Goal: Contribute content: Add original content to the website for others to see

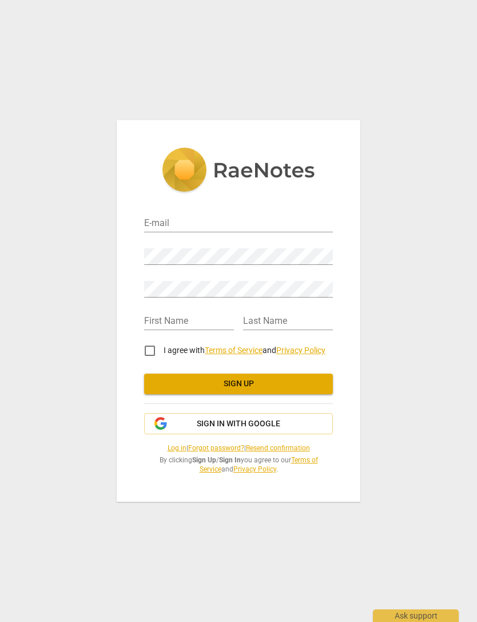
click at [301, 226] on input "email" at bounding box center [238, 224] width 189 height 17
type input "[EMAIL_ADDRESS][DOMAIN_NAME]"
click at [199, 324] on input "text" at bounding box center [189, 322] width 90 height 17
type input "Thuy"
click at [318, 323] on input "text" at bounding box center [288, 322] width 90 height 17
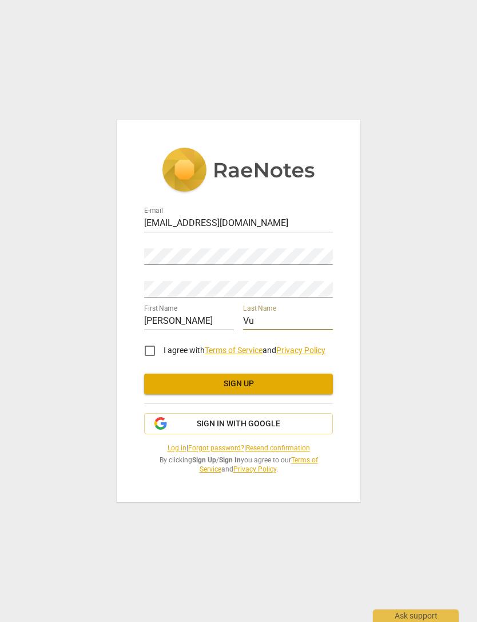
type input "Vu"
click at [266, 387] on span "Sign up" at bounding box center [238, 383] width 171 height 11
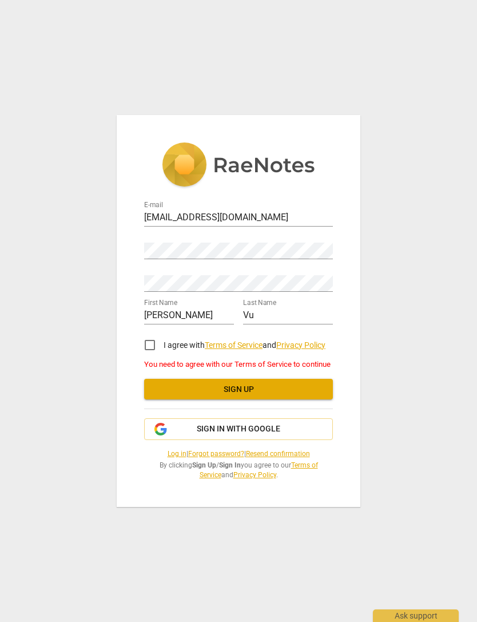
click at [302, 435] on button "Sign in with Google" at bounding box center [238, 429] width 189 height 22
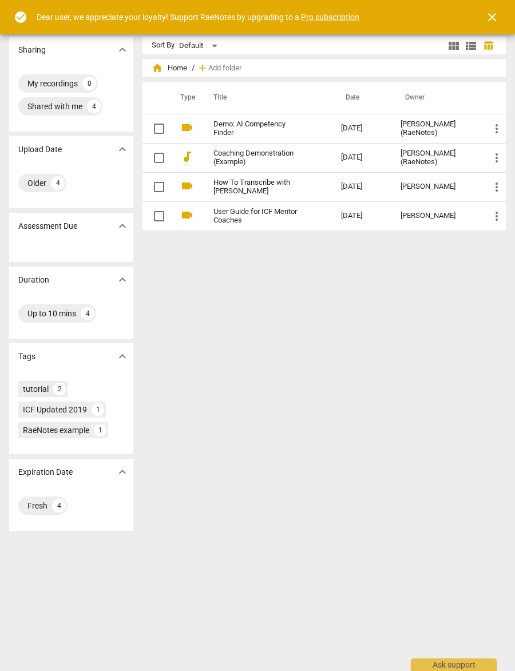
click at [235, 69] on span "Add folder" at bounding box center [224, 68] width 33 height 9
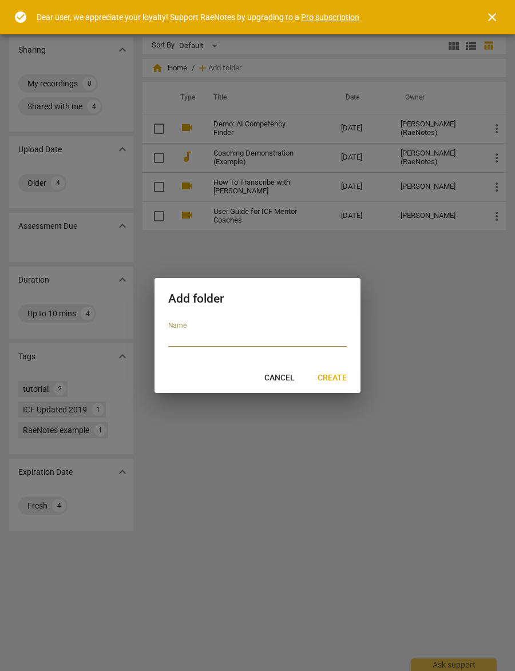
click at [271, 387] on button "Cancel" at bounding box center [279, 378] width 49 height 21
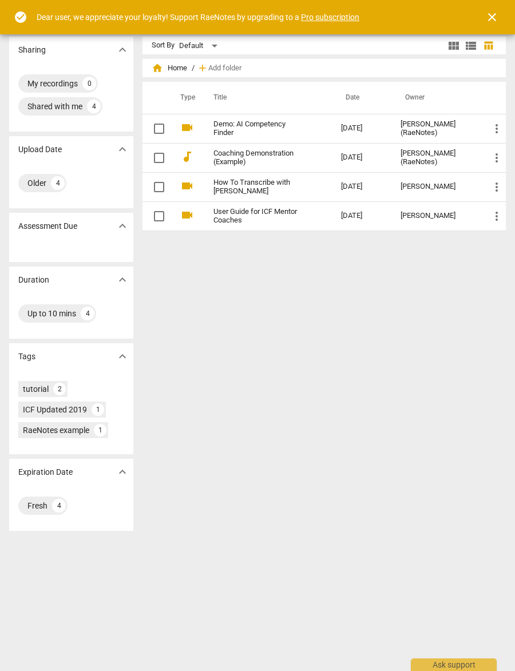
click at [72, 307] on div "Up to 10 mins 4" at bounding box center [57, 313] width 78 height 18
click at [135, 303] on div "Sharing expand_more My recordings 0 Shared with me 4 Upload Date expand_more Ol…" at bounding box center [257, 350] width 515 height 643
click at [494, 18] on span "close" at bounding box center [492, 17] width 14 height 14
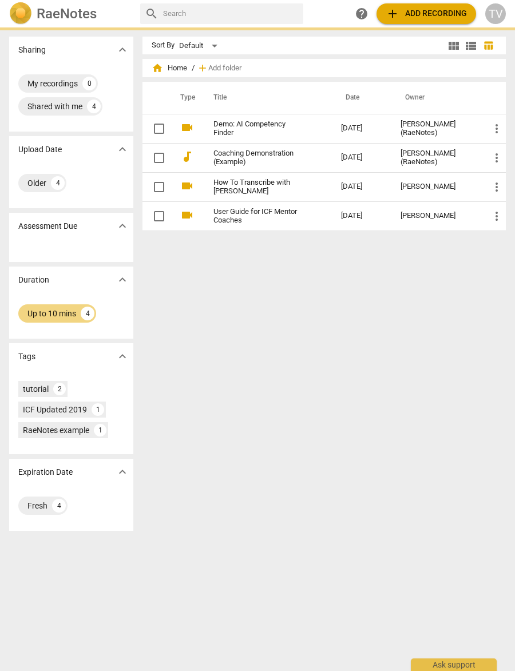
click at [438, 14] on span "add Add recording" at bounding box center [426, 14] width 81 height 14
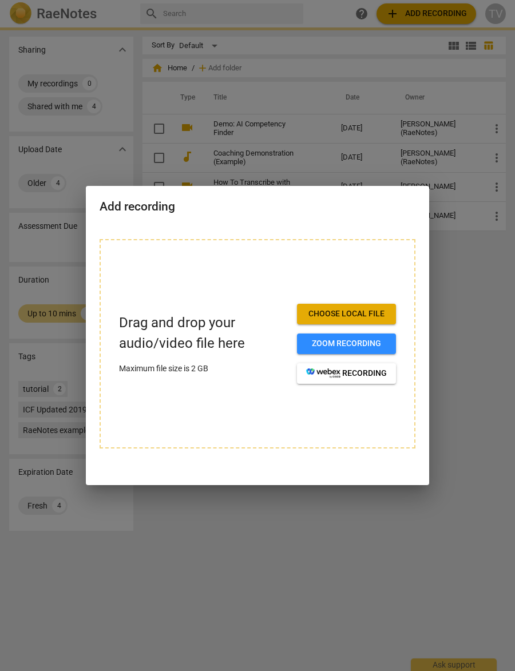
click at [377, 313] on span "Choose local file" at bounding box center [346, 313] width 81 height 11
click at [377, 315] on span "Choose local file" at bounding box center [346, 313] width 81 height 11
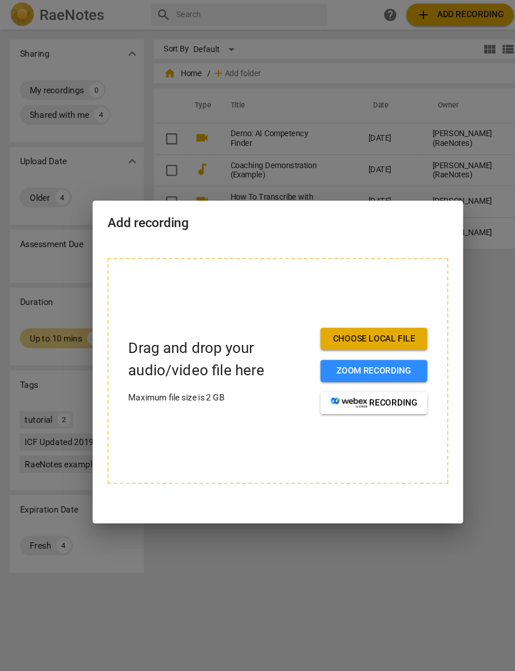
click at [350, 304] on button "Choose local file" at bounding box center [346, 314] width 99 height 21
click at [363, 304] on button "Choose local file" at bounding box center [346, 314] width 99 height 21
click at [365, 308] on span "Choose local file" at bounding box center [346, 313] width 81 height 11
click at [363, 308] on span "Choose local file" at bounding box center [346, 313] width 81 height 11
